Goal: Task Accomplishment & Management: Manage account settings

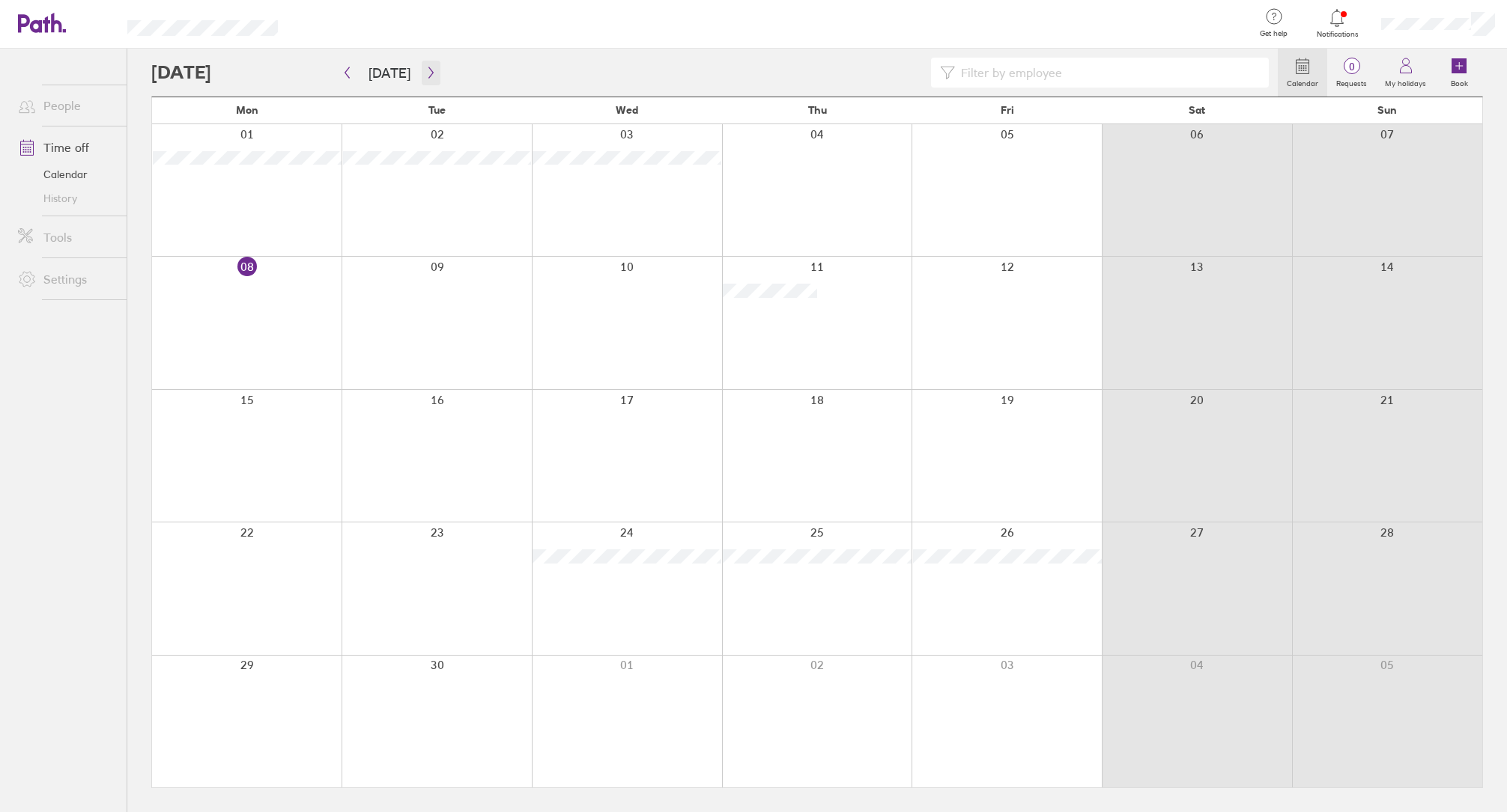
click at [428, 73] on icon "button" at bounding box center [430, 73] width 5 height 11
click at [1050, 425] on div at bounding box center [1006, 455] width 191 height 132
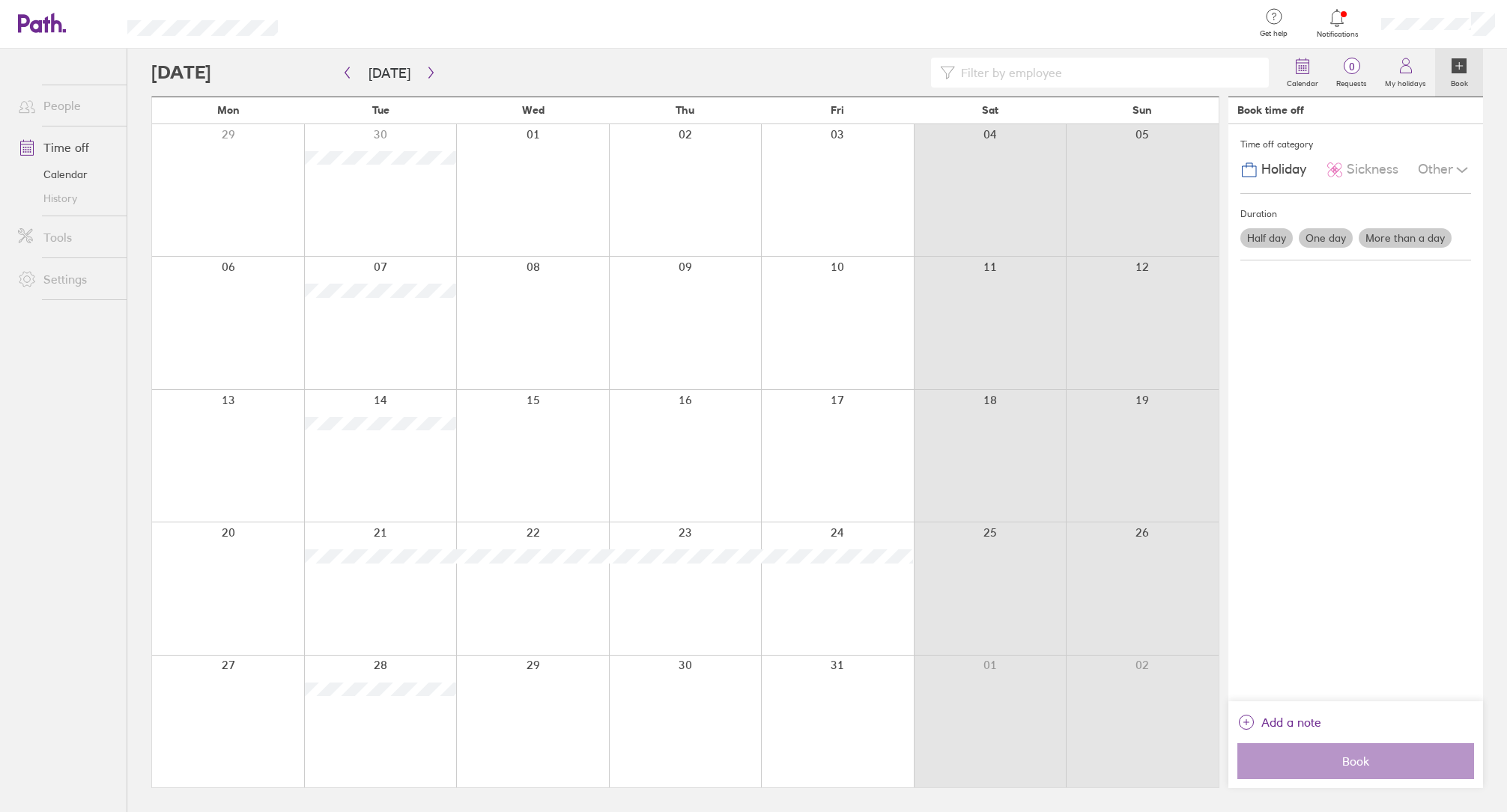
click at [1270, 241] on label "Half day" at bounding box center [1266, 238] width 52 height 19
click at [0, 0] on input "Half day" at bounding box center [0, 0] width 0 height 0
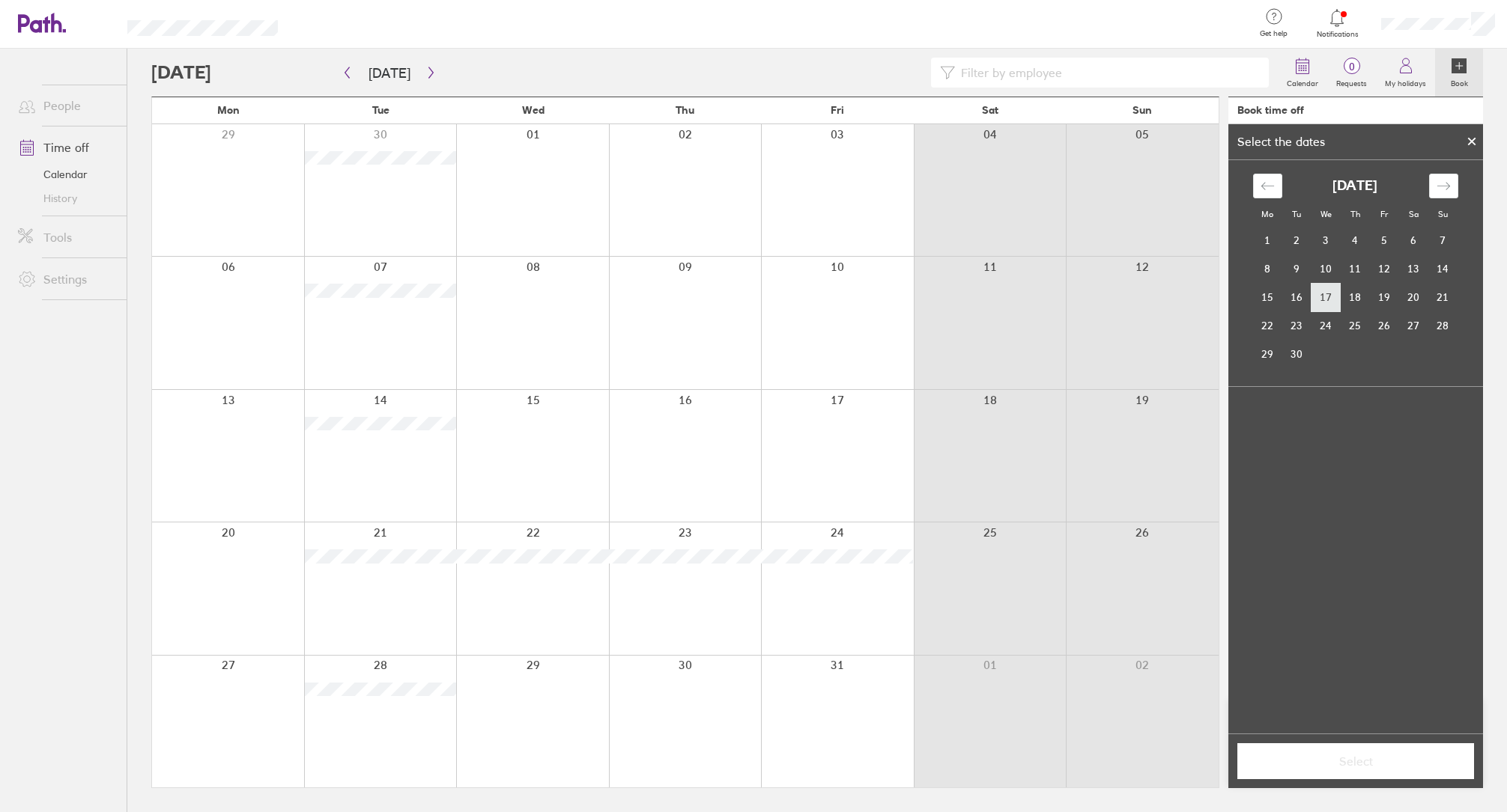
click at [1333, 299] on td "17" at bounding box center [1326, 296] width 29 height 28
click at [1379, 483] on label "Afternoon" at bounding box center [1383, 487] width 60 height 18
click at [0, 0] on input "Afternoon" at bounding box center [0, 0] width 0 height 0
click at [1471, 142] on icon at bounding box center [1471, 141] width 6 height 6
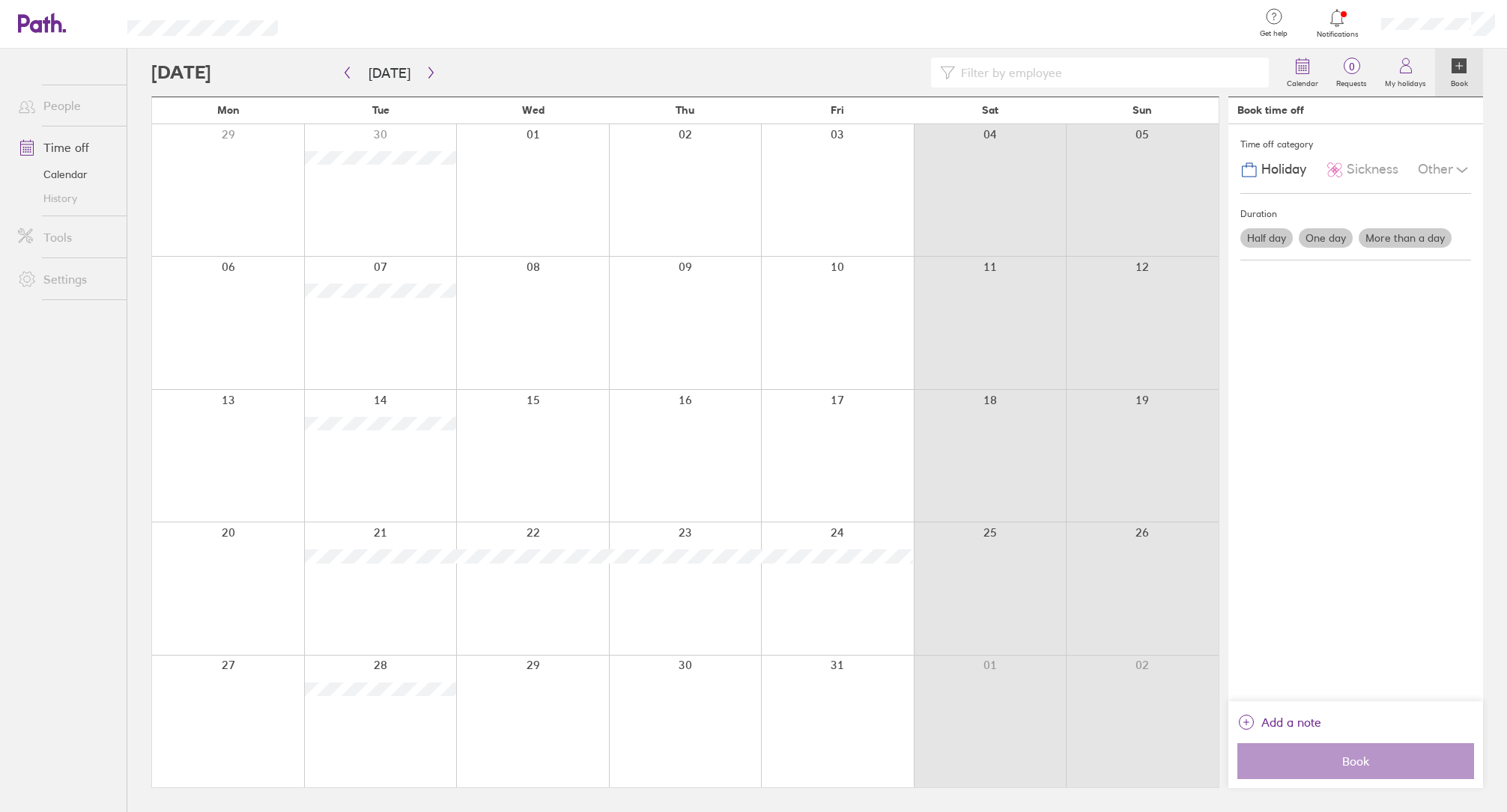
click at [869, 450] on div at bounding box center [837, 455] width 153 height 132
click at [1328, 237] on label "One day" at bounding box center [1325, 238] width 54 height 19
click at [1315, 232] on label "One day" at bounding box center [1325, 238] width 54 height 19
click at [0, 0] on input "One day" at bounding box center [0, 0] width 0 height 0
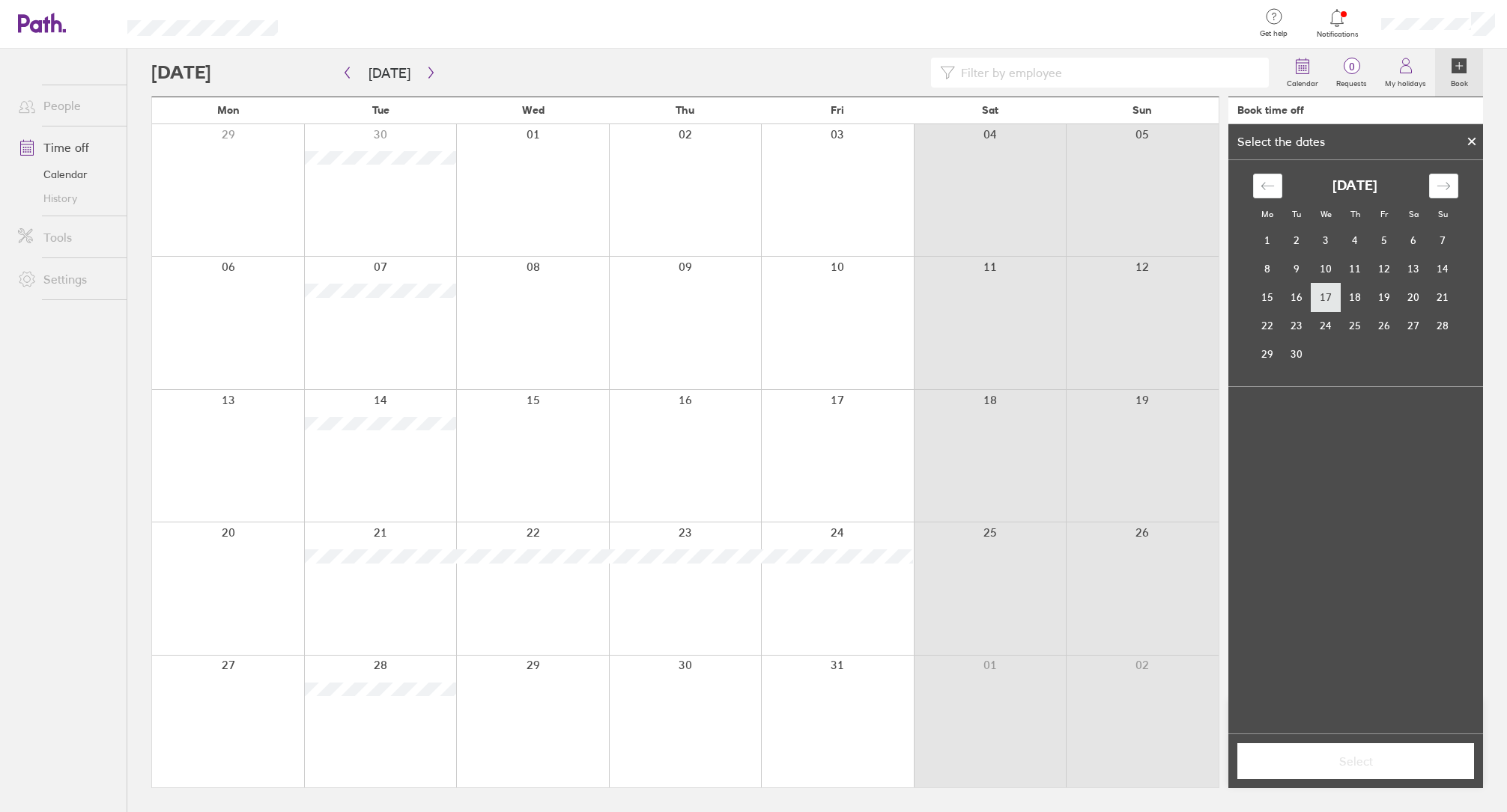
click at [1329, 299] on td "17" at bounding box center [1326, 296] width 29 height 28
click at [1008, 453] on div at bounding box center [989, 455] width 153 height 132
click at [1354, 295] on td "18" at bounding box center [1355, 296] width 29 height 28
click at [223, 596] on div at bounding box center [228, 588] width 152 height 132
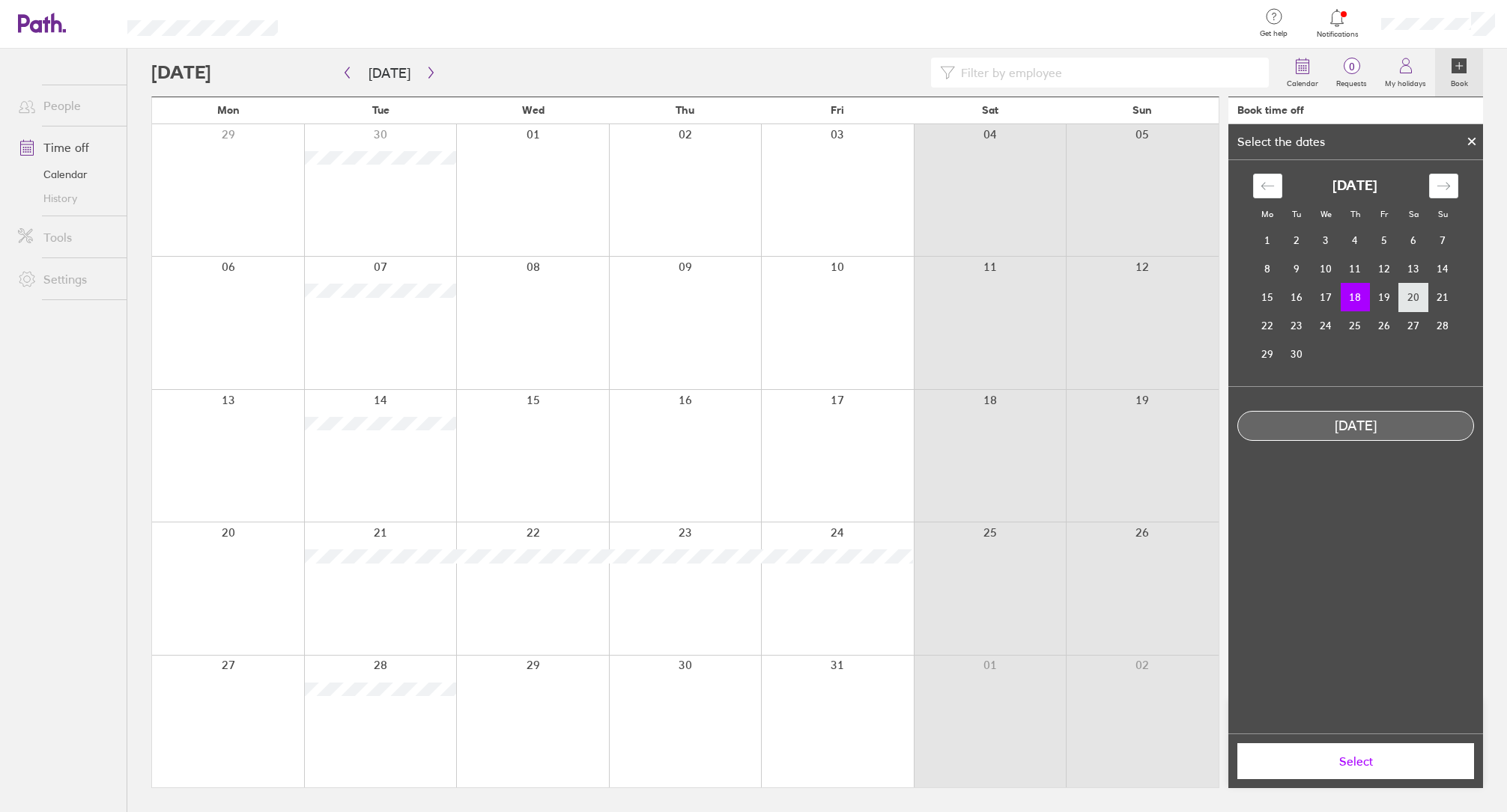
click at [1403, 295] on td "20" at bounding box center [1413, 296] width 29 height 28
click at [1348, 755] on span "Select" at bounding box center [1355, 761] width 216 height 14
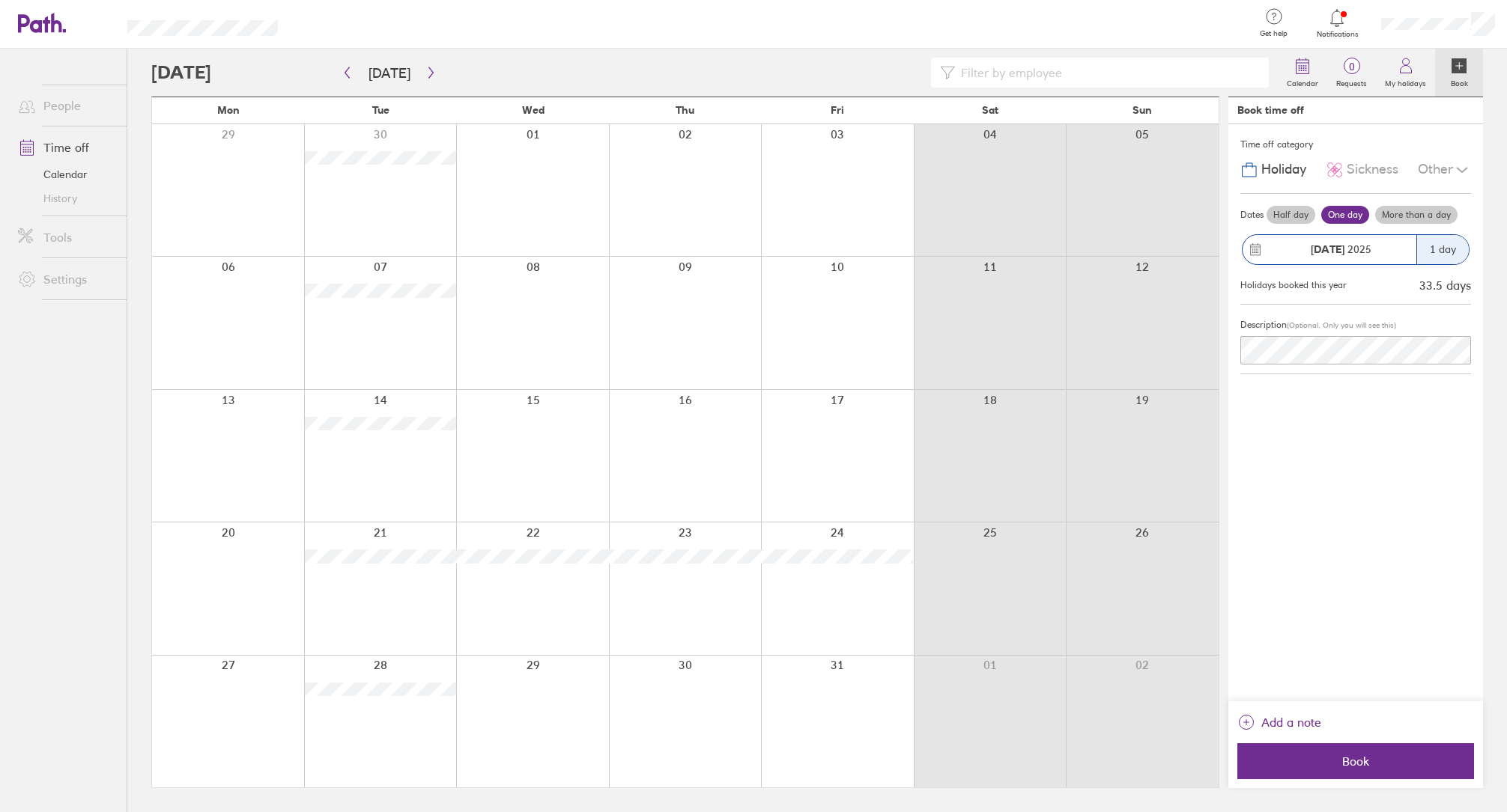
click at [246, 571] on div at bounding box center [228, 588] width 152 height 132
click at [1321, 256] on div "17 Oct 2025" at bounding box center [1329, 249] width 174 height 29
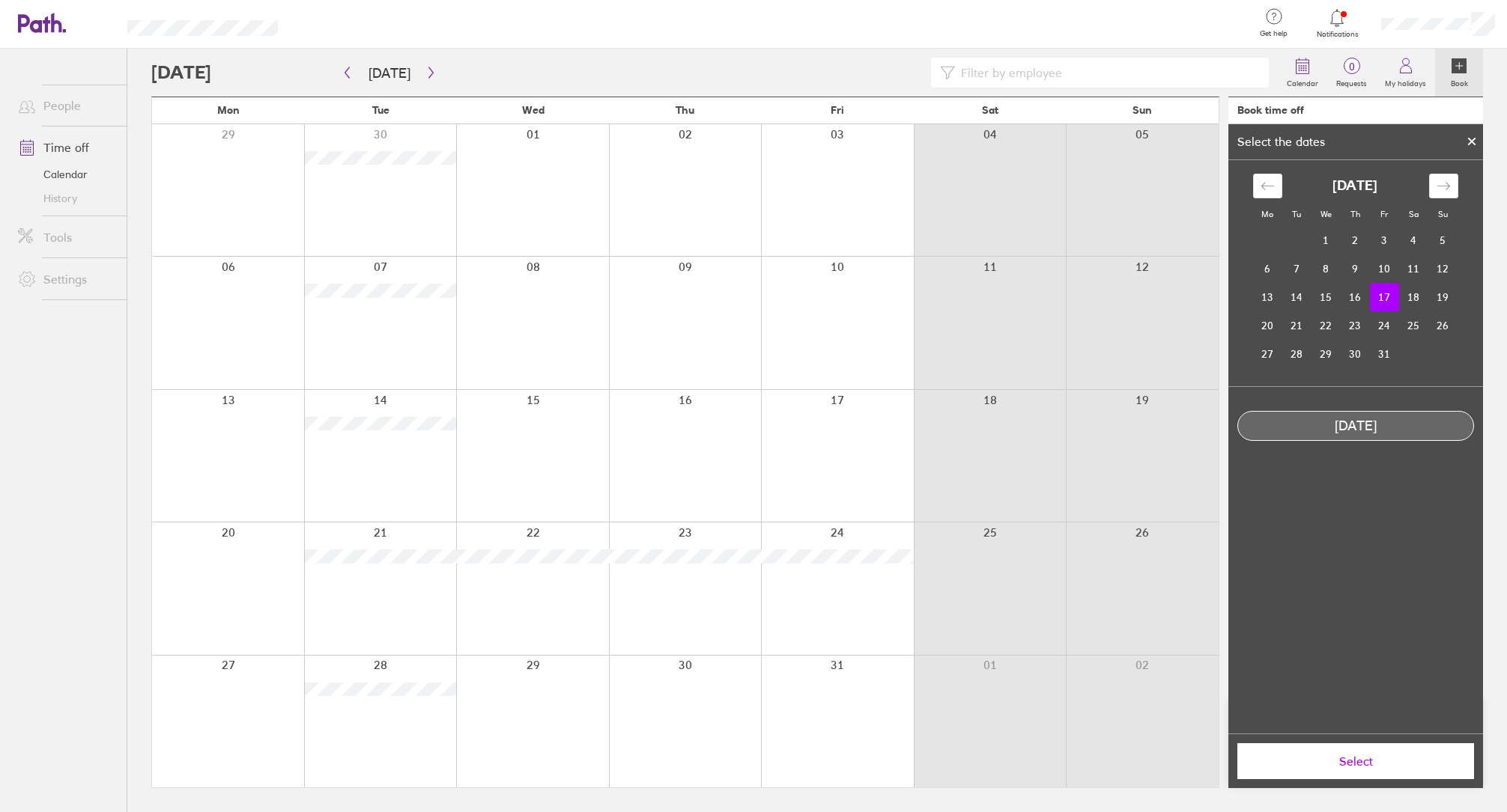
click at [1362, 770] on button "Select" at bounding box center [1355, 761] width 237 height 36
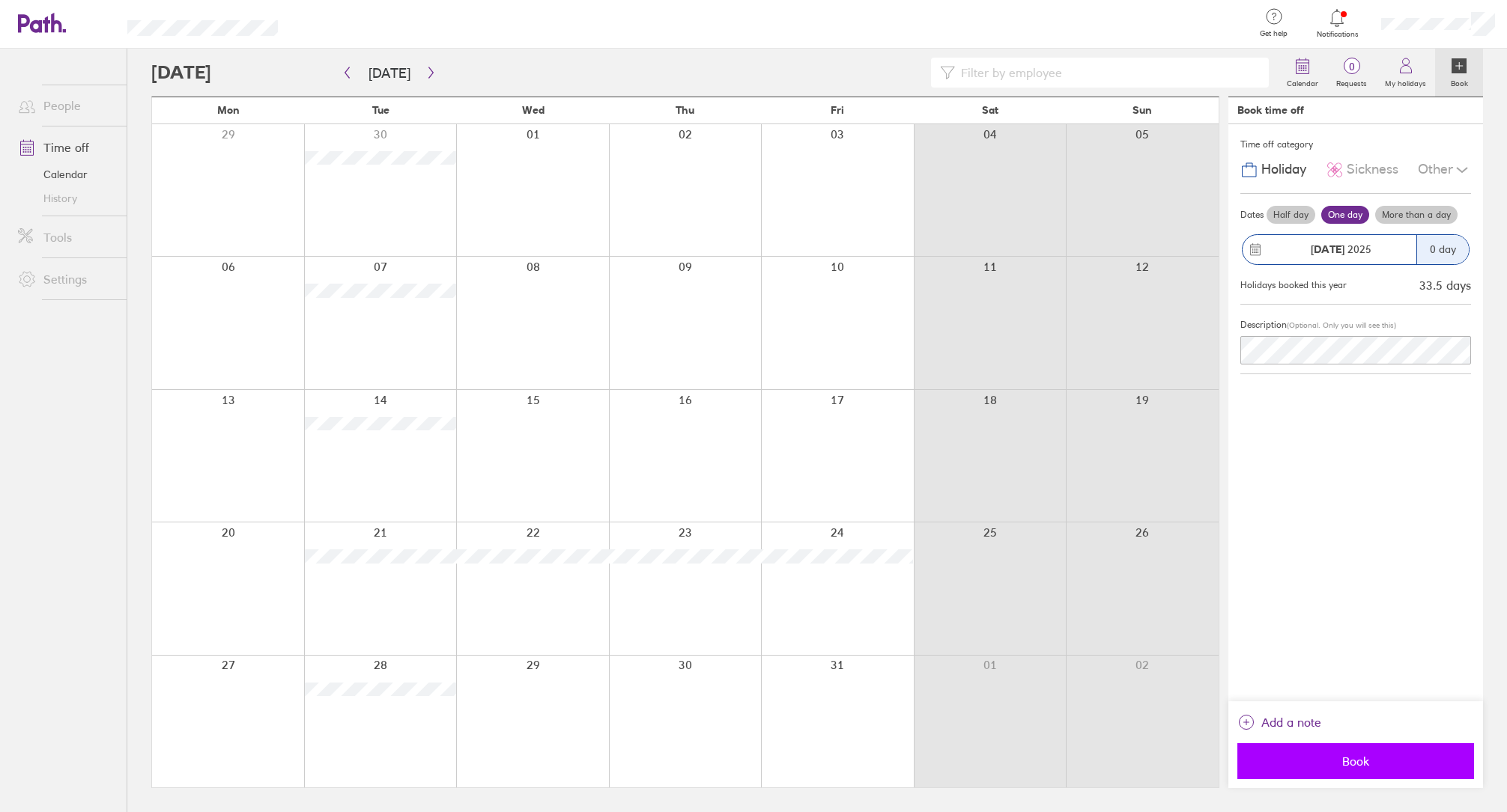
click at [1350, 766] on span "Book" at bounding box center [1355, 761] width 216 height 14
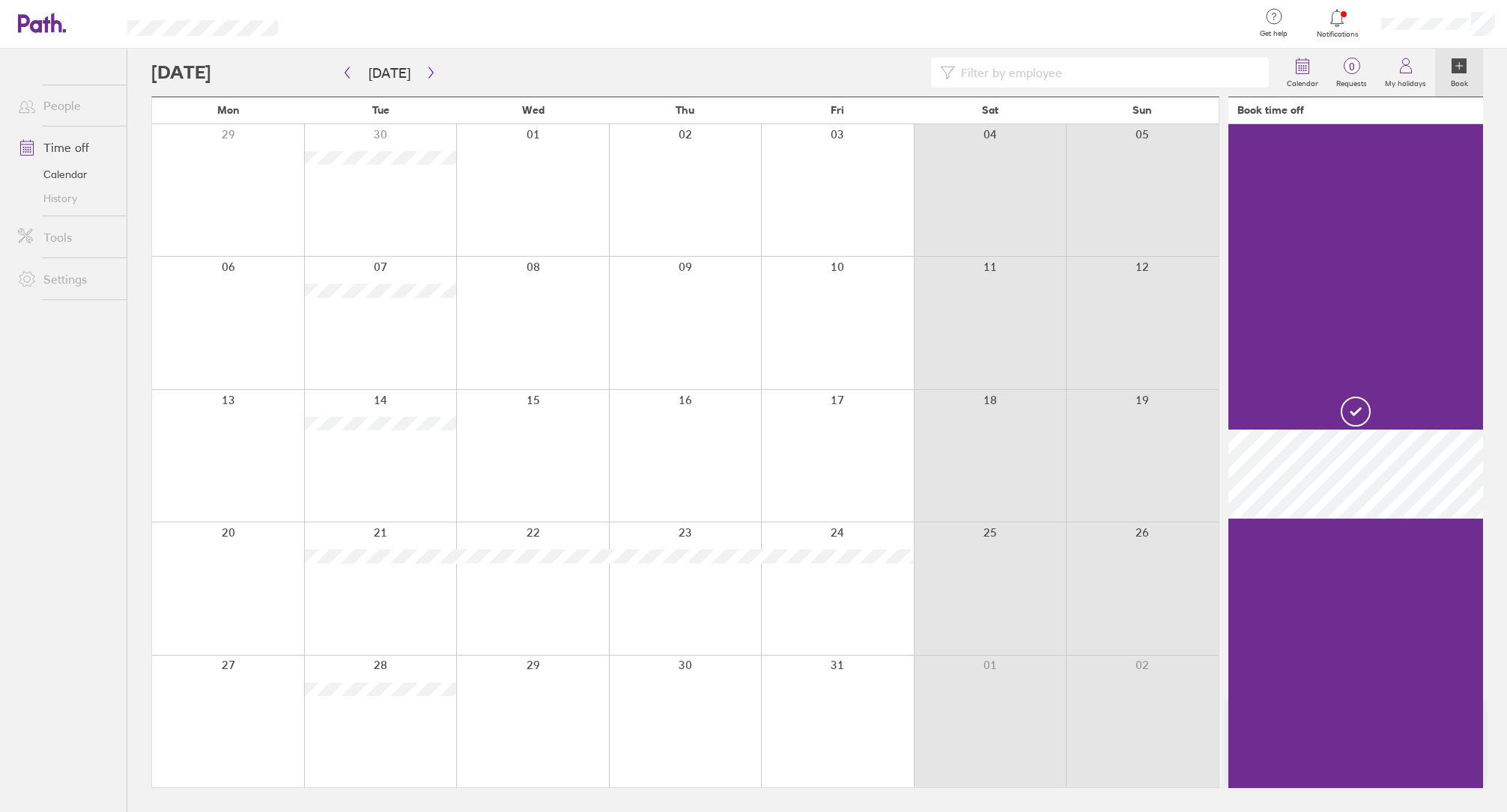
click at [258, 545] on div at bounding box center [228, 588] width 152 height 132
click at [1483, 75] on div "Calendar 0 Requests My holidays Book Today October 2025 Mon Tue Wed Thu Fri Sat…" at bounding box center [817, 430] width 1379 height 764
click at [1446, 76] on label "Book" at bounding box center [1459, 82] width 36 height 14
click at [1459, 77] on label "Book" at bounding box center [1459, 82] width 36 height 14
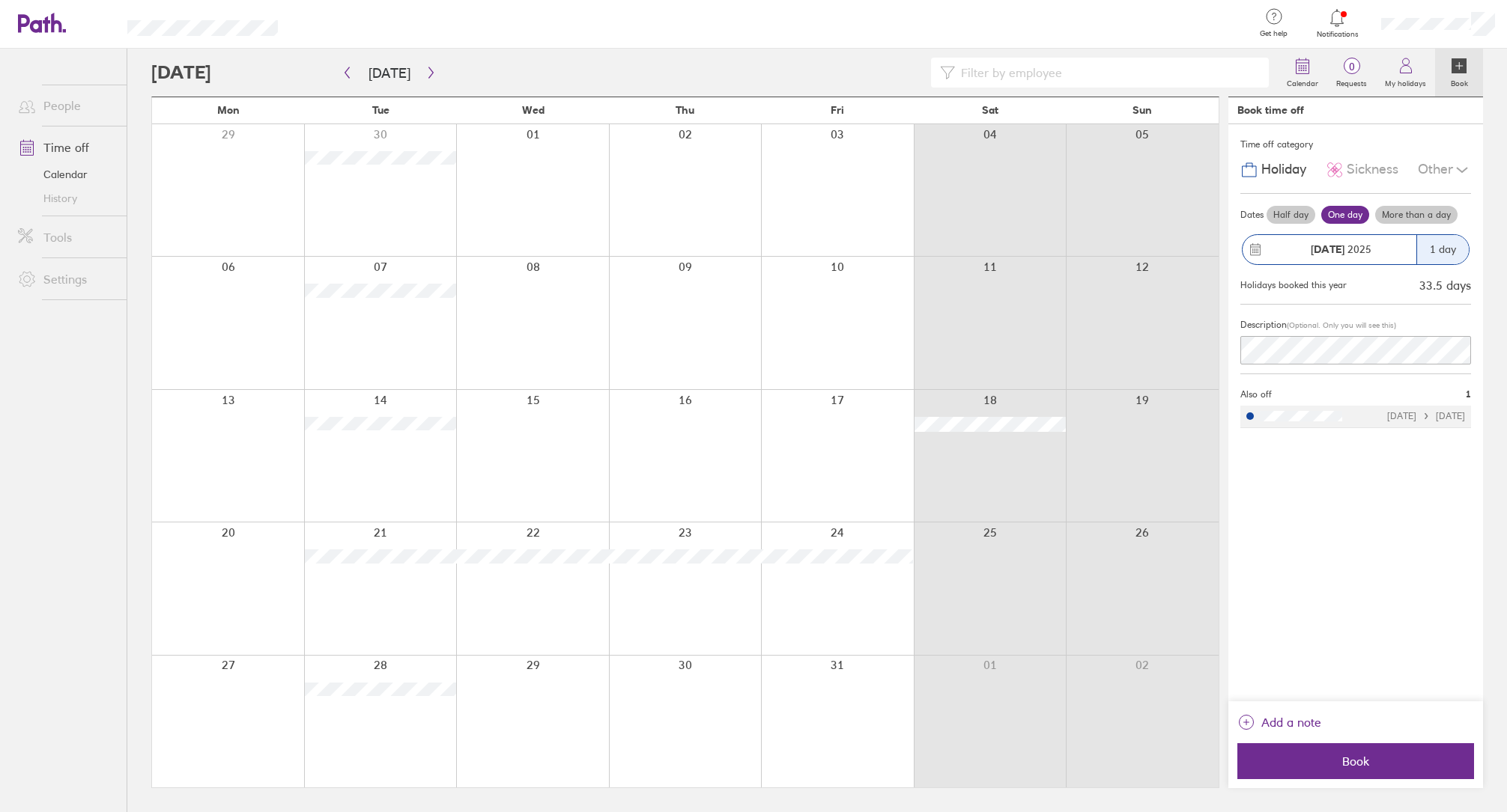
click at [828, 427] on div at bounding box center [837, 455] width 153 height 132
click at [1339, 242] on strong "20 Oct" at bounding box center [1328, 249] width 34 height 14
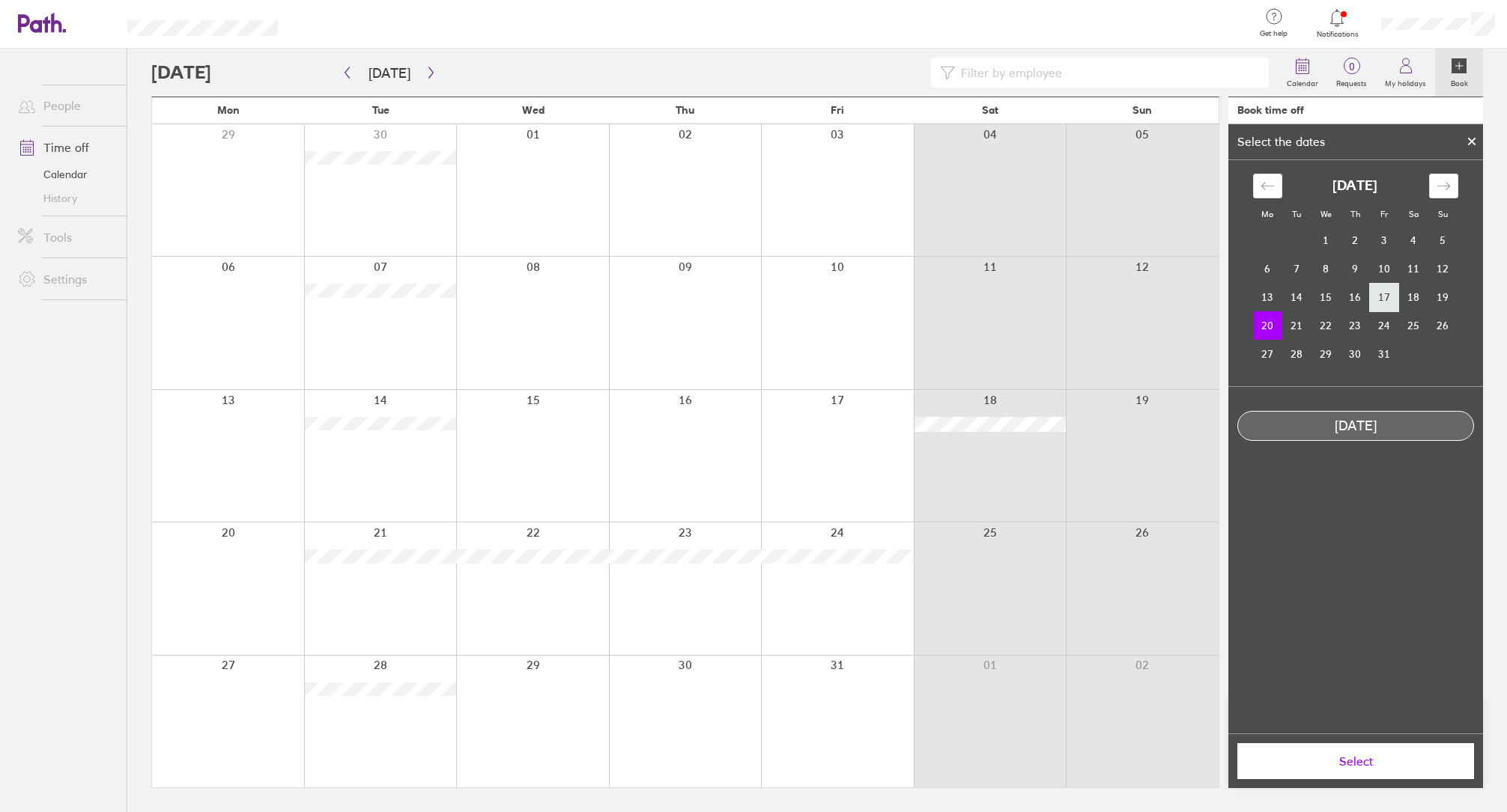
click at [1385, 294] on td "17" at bounding box center [1384, 296] width 29 height 28
click at [1335, 755] on span "Select" at bounding box center [1355, 761] width 216 height 14
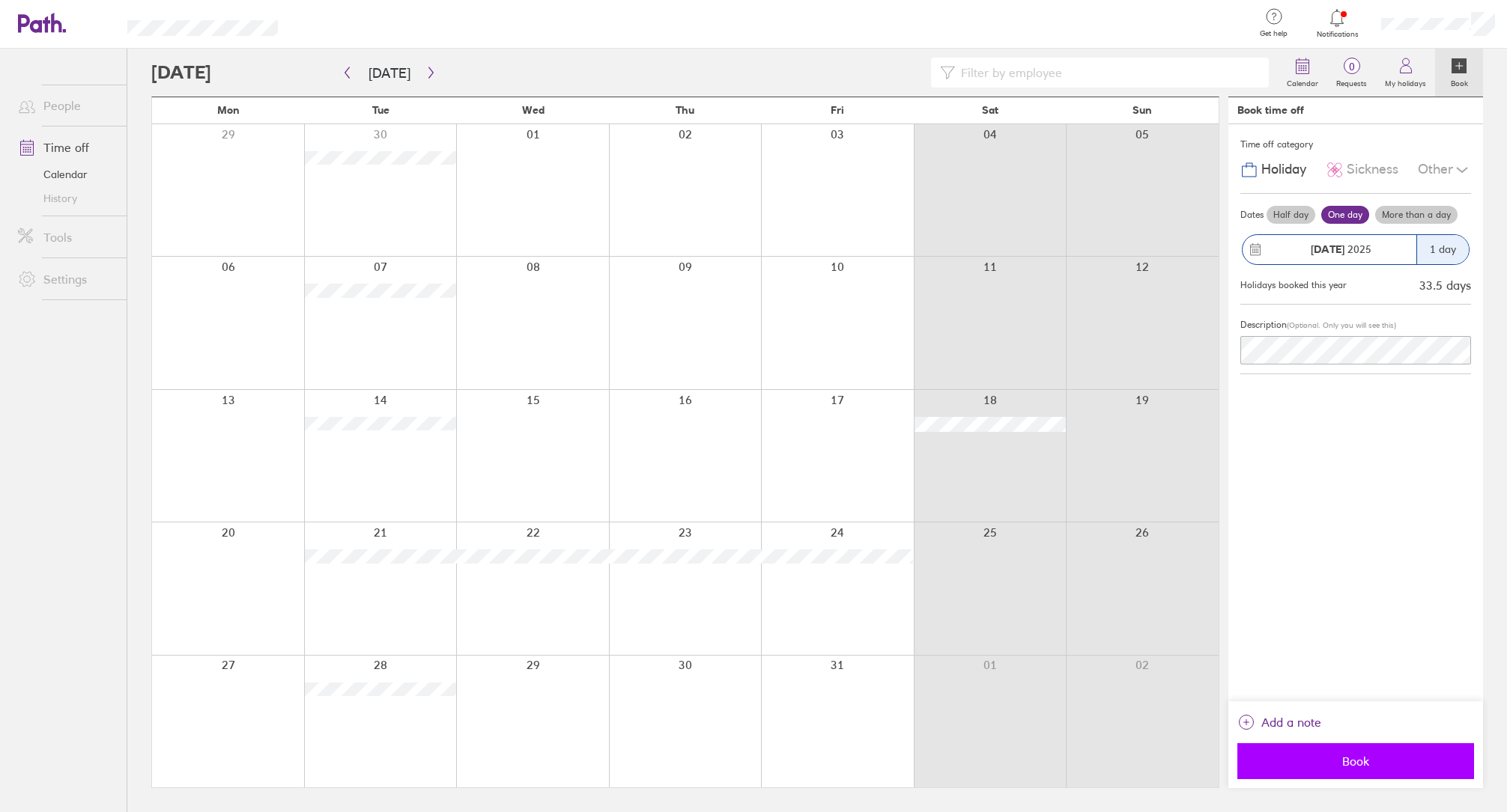
click at [1303, 772] on button "Book" at bounding box center [1355, 761] width 237 height 36
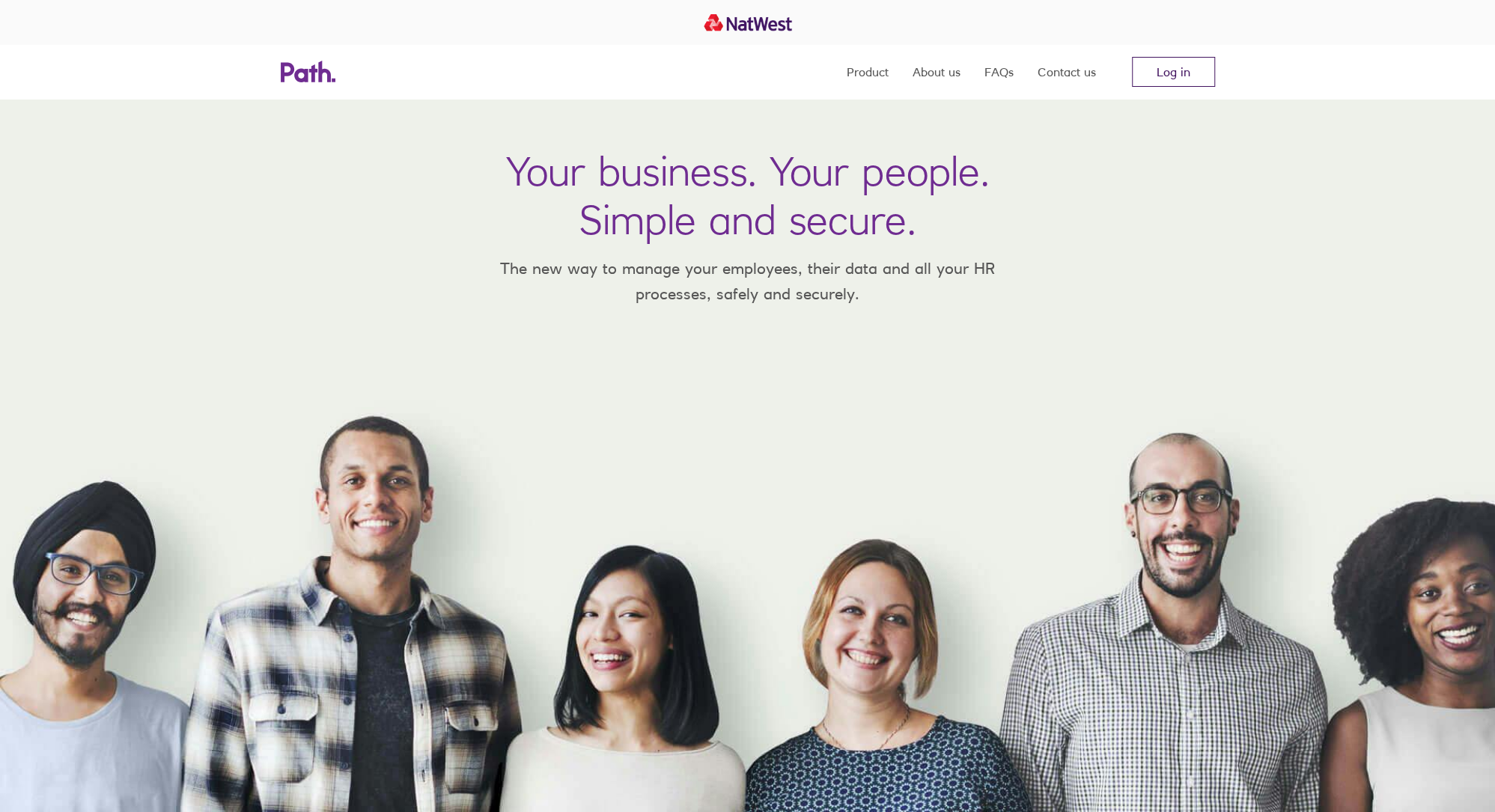
click at [1179, 77] on link "Log in" at bounding box center [1173, 71] width 83 height 30
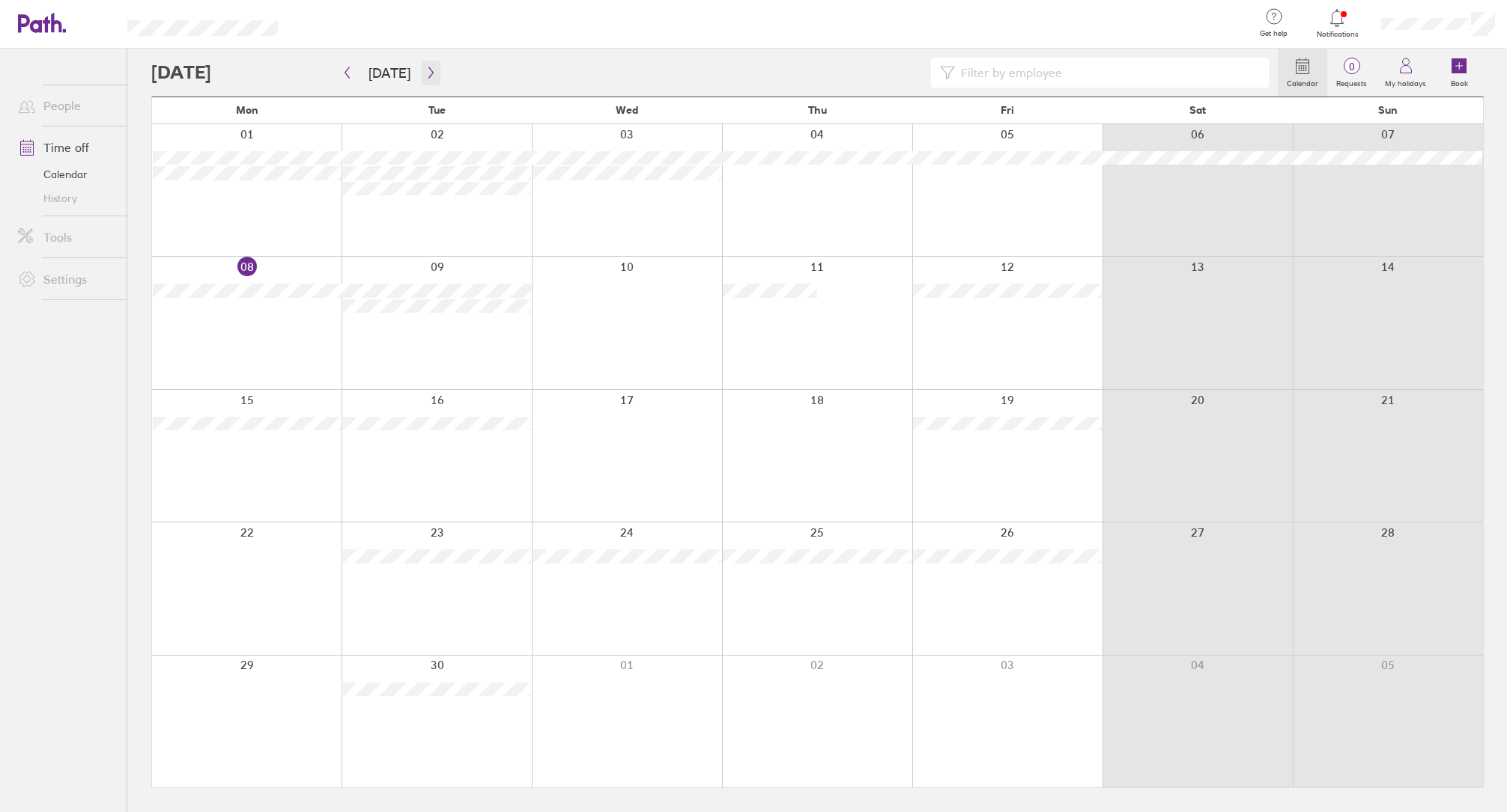
click at [430, 80] on button "button" at bounding box center [430, 73] width 19 height 25
click at [54, 149] on link "Time off" at bounding box center [65, 147] width 120 height 30
click at [426, 71] on icon "button" at bounding box center [431, 73] width 11 height 12
